Goal: Information Seeking & Learning: Learn about a topic

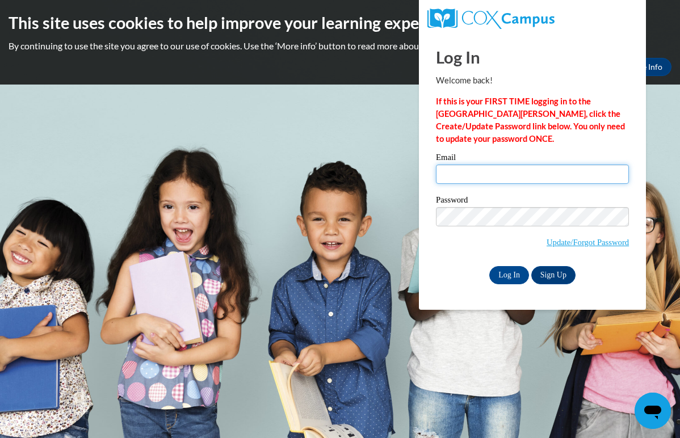
type input "monserratm.moronidelgadillo01@paulding.k12.ga.us"
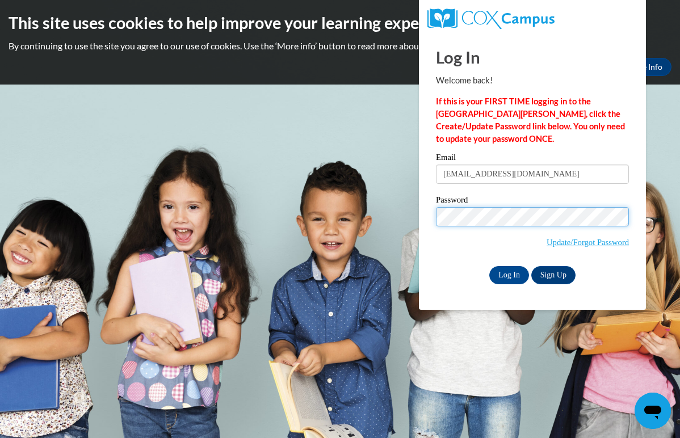
click at [508, 273] on input "Log In" at bounding box center [509, 275] width 40 height 18
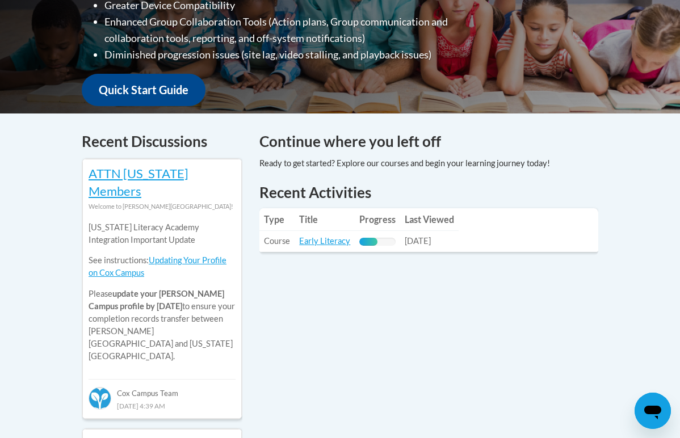
scroll to position [383, 0]
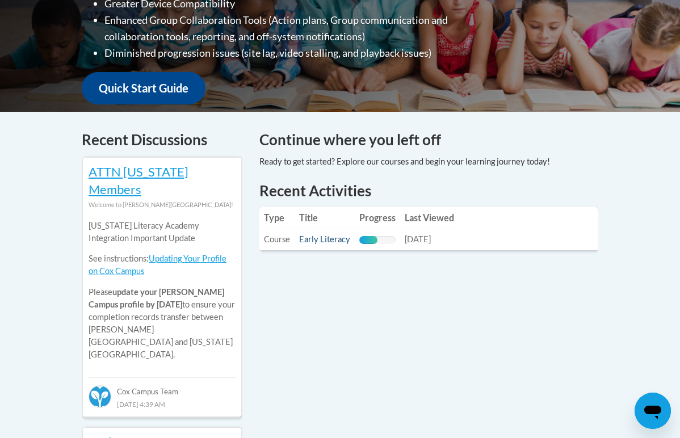
click at [336, 234] on link "Early Literacy" at bounding box center [324, 239] width 51 height 10
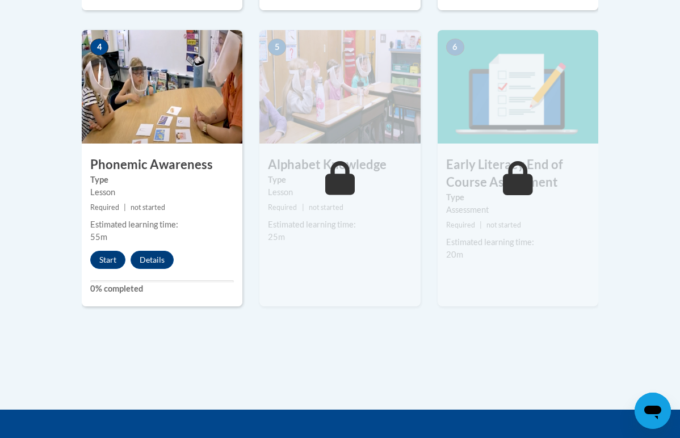
scroll to position [700, 0]
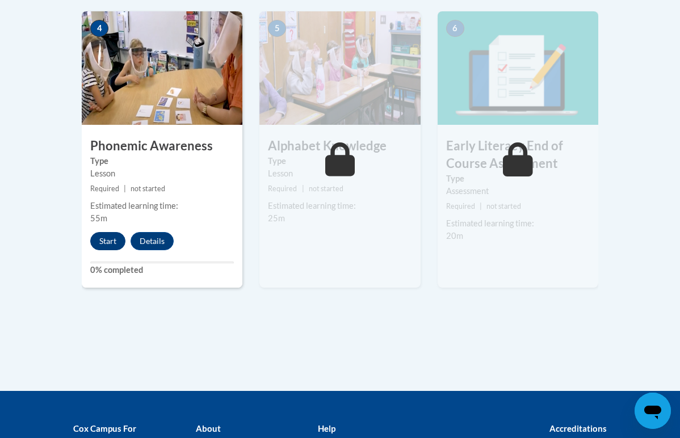
click at [114, 232] on button "Start" at bounding box center [107, 241] width 35 height 18
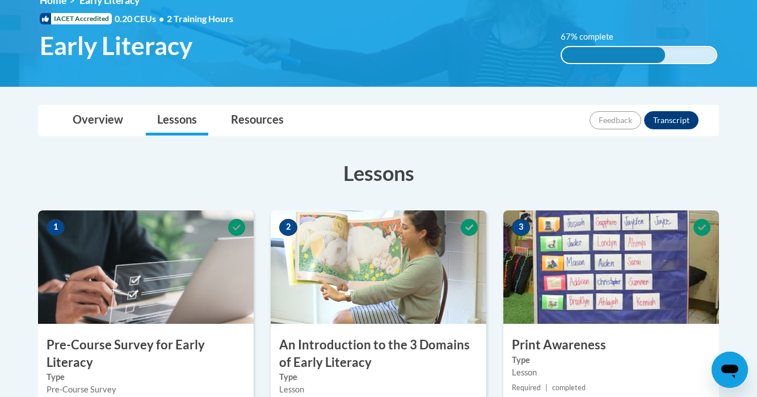
scroll to position [182, 0]
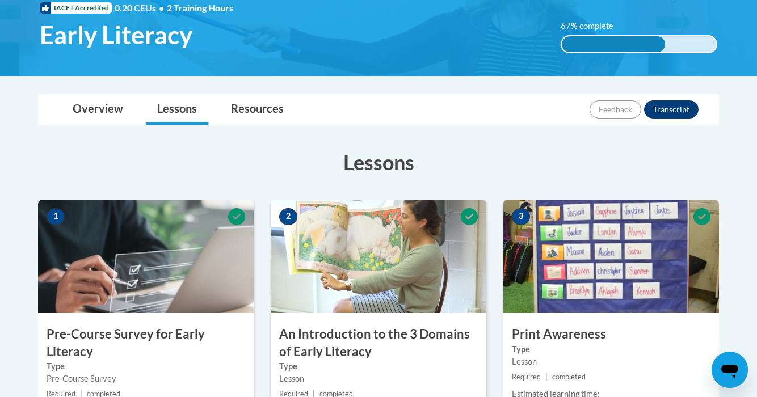
click at [674, 110] on button "Transcript" at bounding box center [671, 109] width 54 height 18
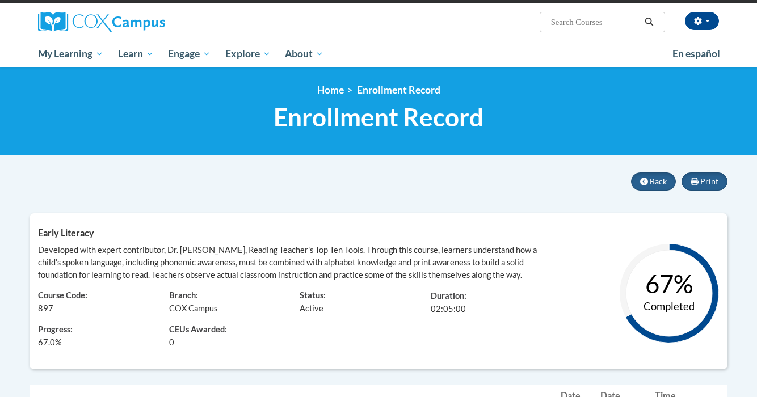
scroll to position [63, 0]
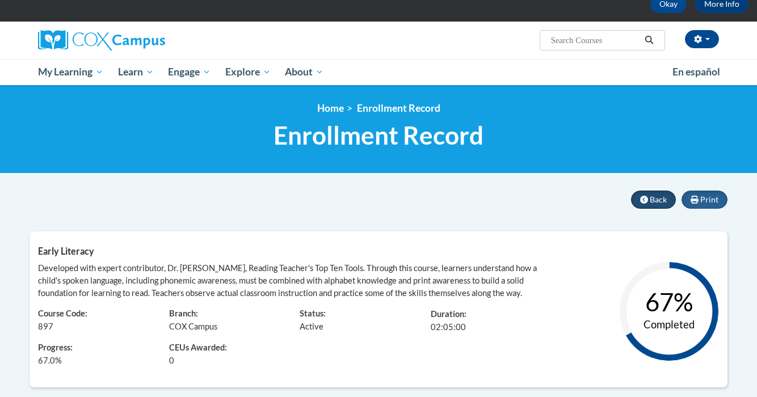
click at [646, 196] on icon at bounding box center [644, 200] width 8 height 8
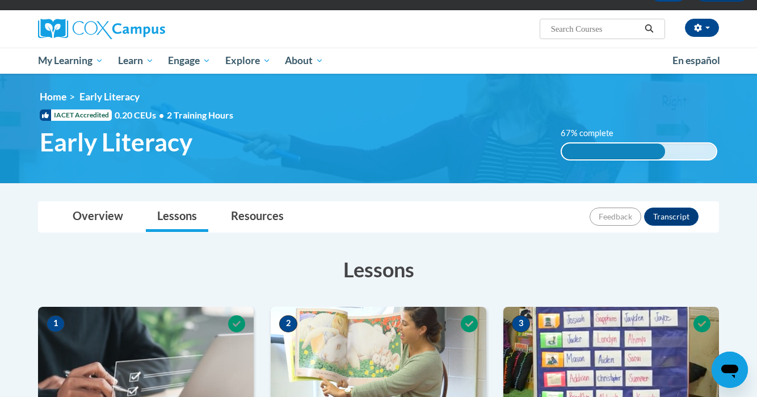
scroll to position [77, 0]
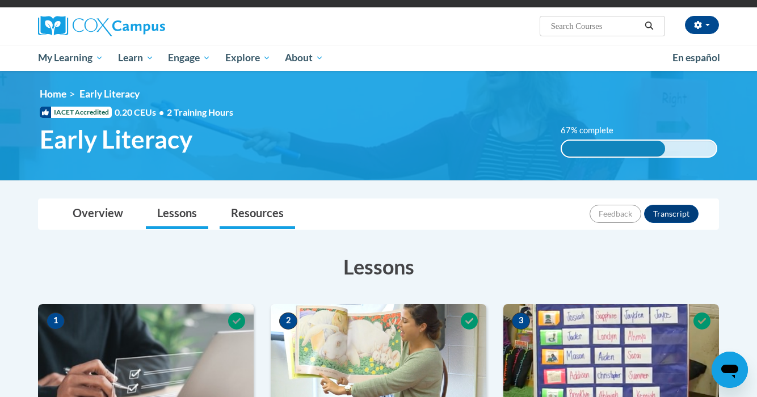
click at [262, 214] on link "Resources" at bounding box center [257, 214] width 75 height 30
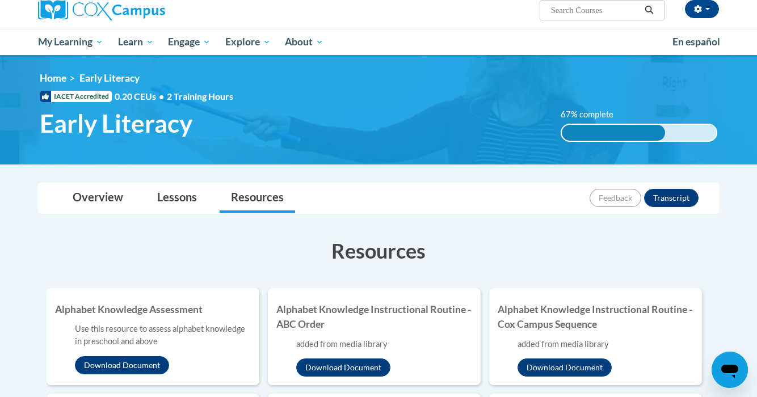
scroll to position [65, 0]
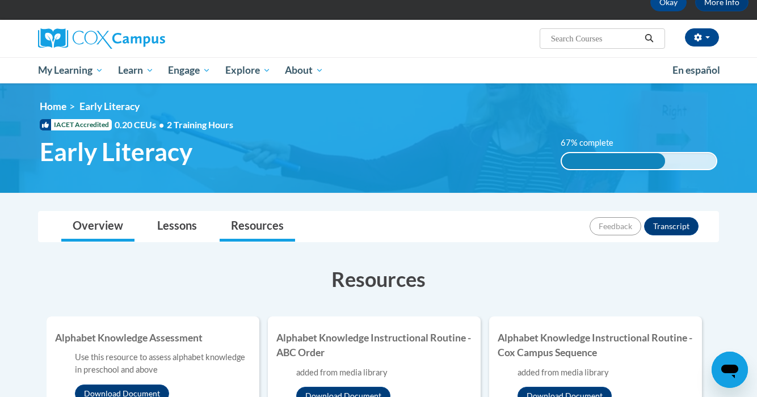
click at [119, 230] on link "Overview" at bounding box center [97, 227] width 73 height 30
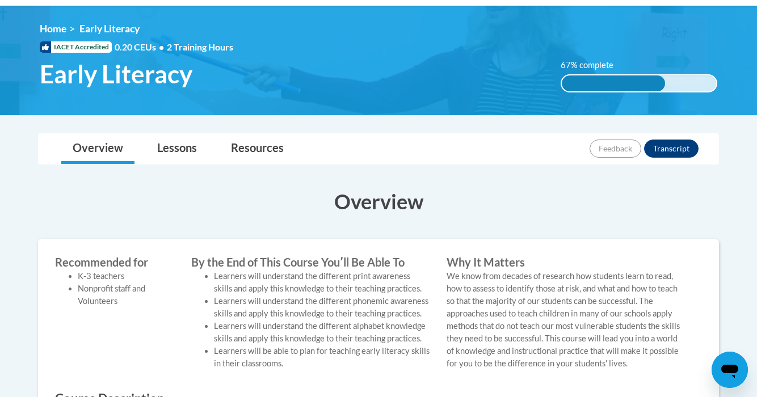
scroll to position [141, 0]
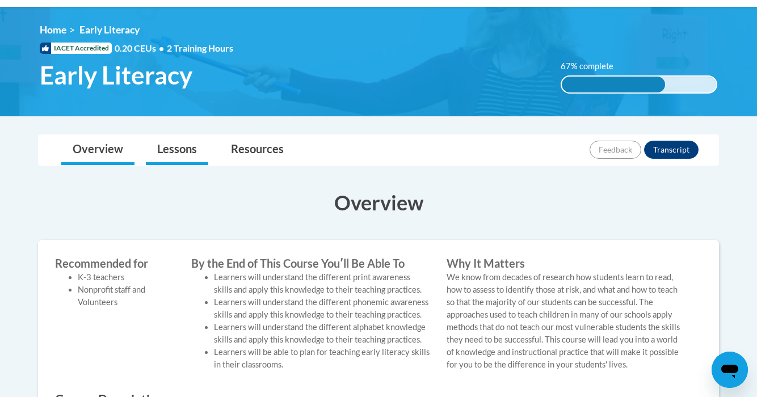
click at [170, 147] on link "Lessons" at bounding box center [177, 150] width 62 height 30
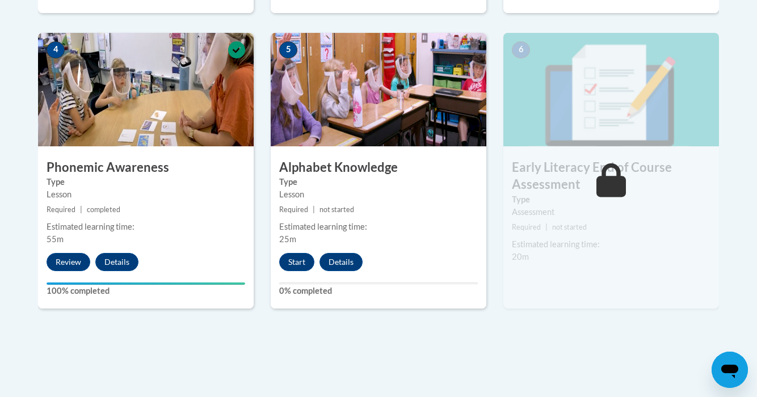
scroll to position [657, 0]
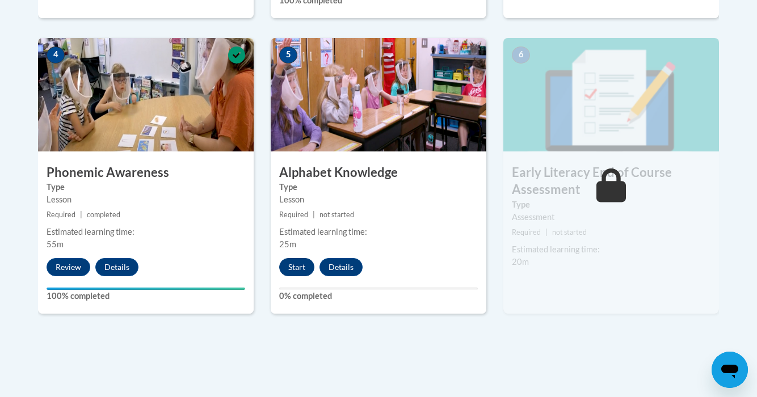
click at [305, 264] on button "Start" at bounding box center [296, 267] width 35 height 18
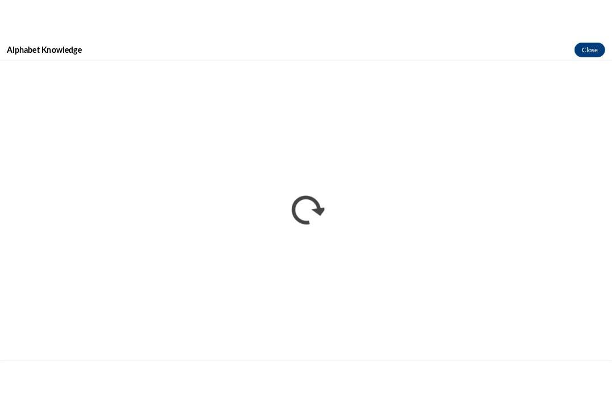
scroll to position [0, 0]
